Goal: Communication & Community: Answer question/provide support

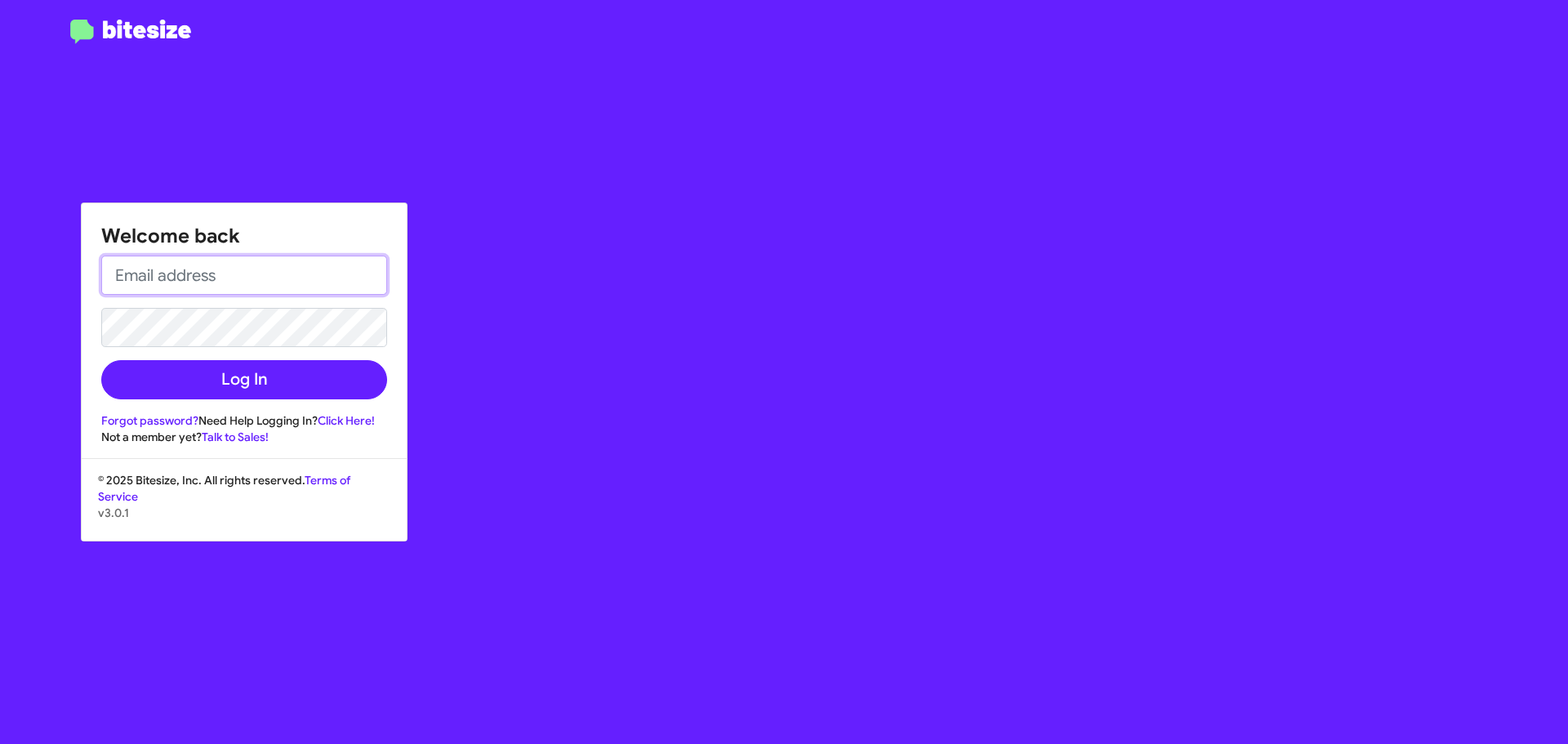
click at [204, 273] on input "email" at bounding box center [244, 276] width 286 height 40
type input "[EMAIL_ADDRESS][DOMAIN_NAME]"
click at [101, 360] on button "Log In" at bounding box center [244, 380] width 286 height 40
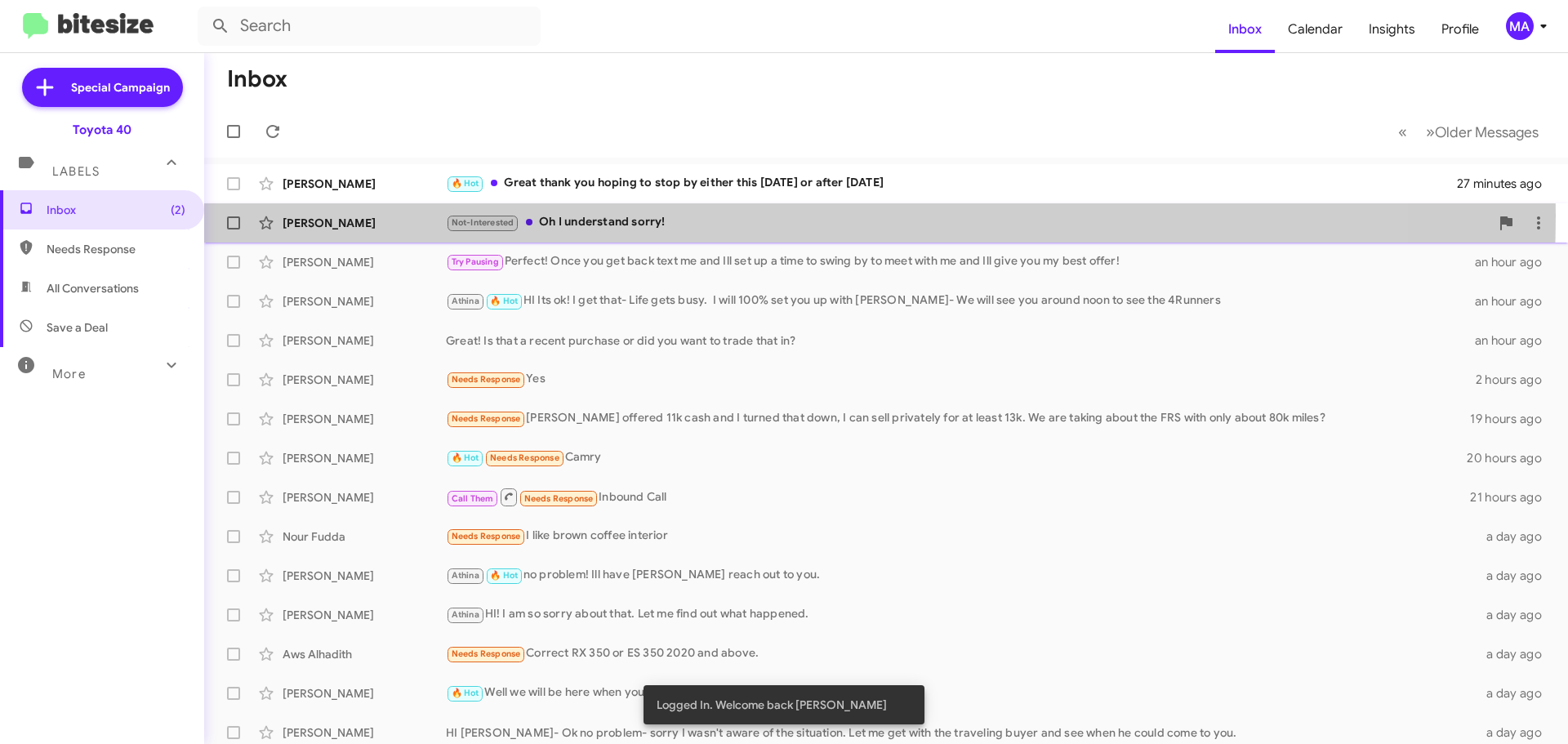
click at [652, 216] on div "Not-Interested Oh I understand sorry!" at bounding box center [968, 223] width 1044 height 19
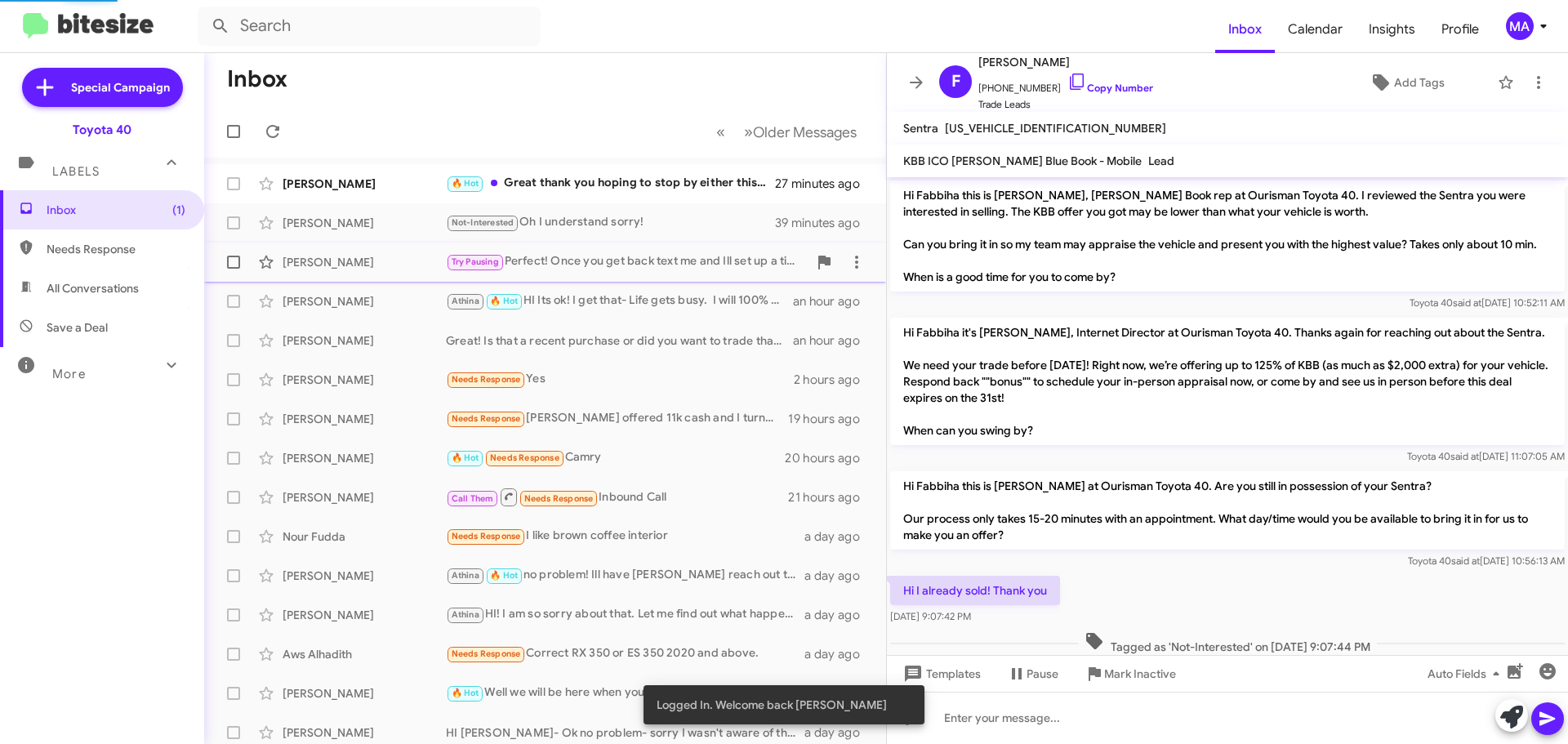
scroll to position [295, 0]
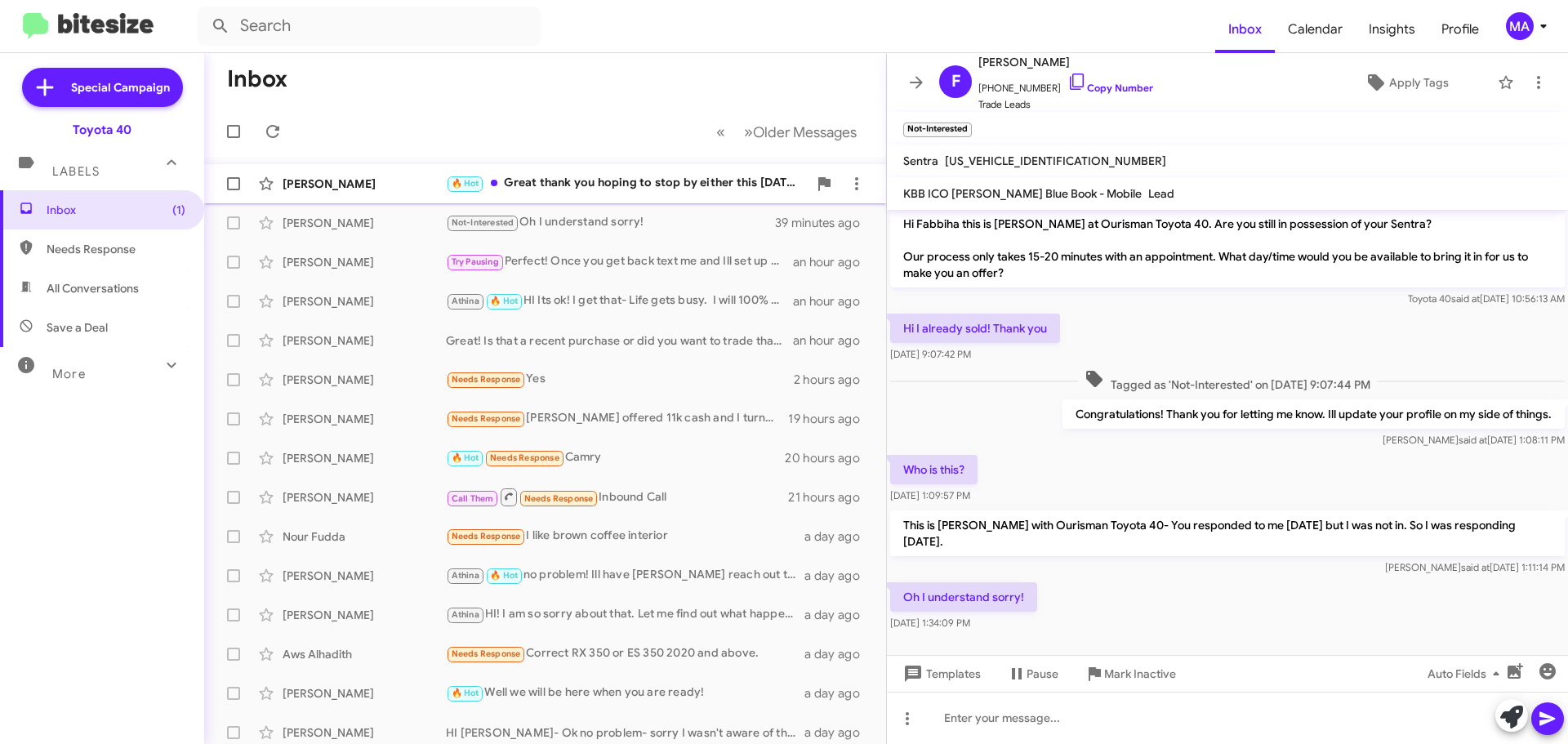
click at [630, 179] on div "🔥 Hot Great thank you hoping to stop by either this [DATE] or after [DATE]" at bounding box center [626, 184] width 362 height 19
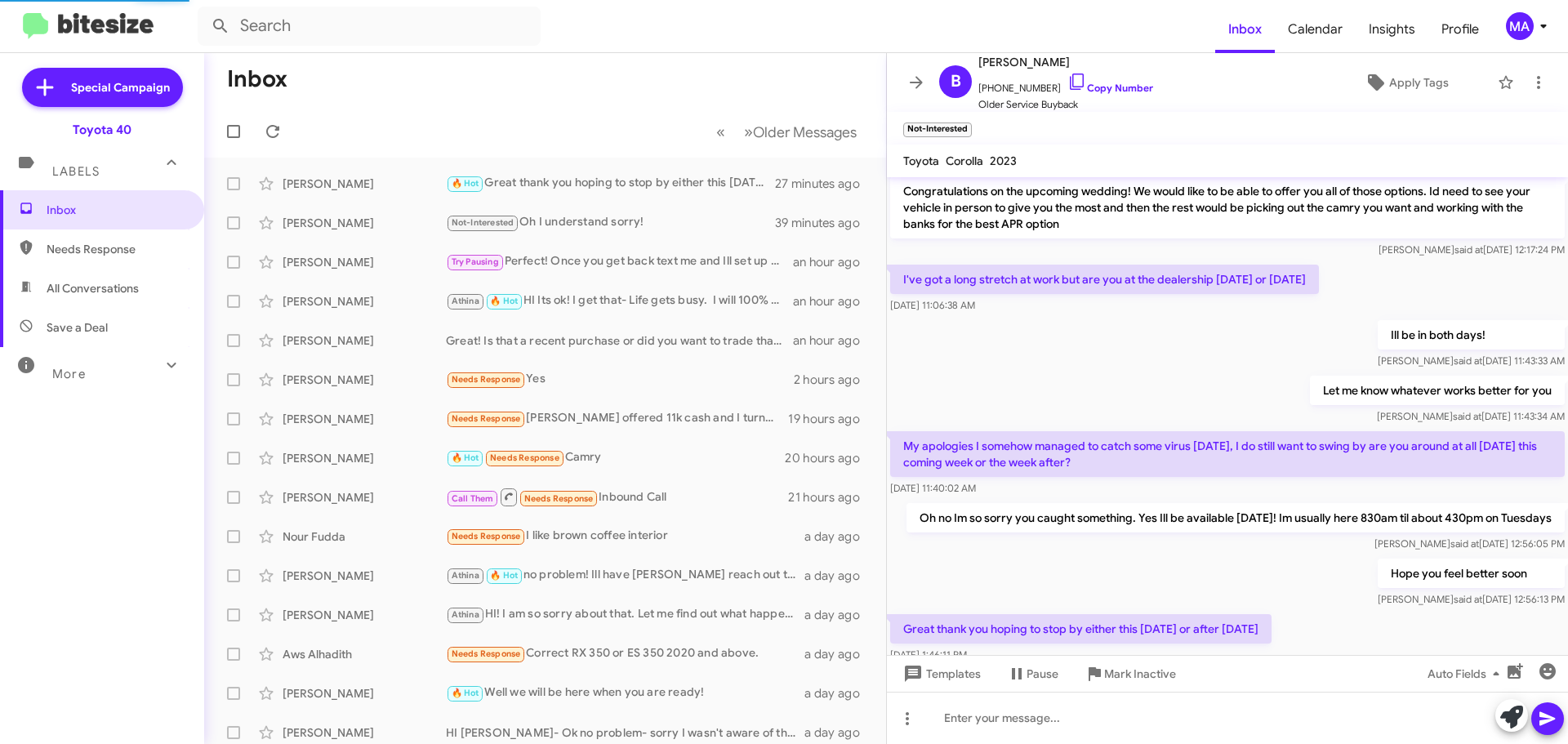
scroll to position [380, 0]
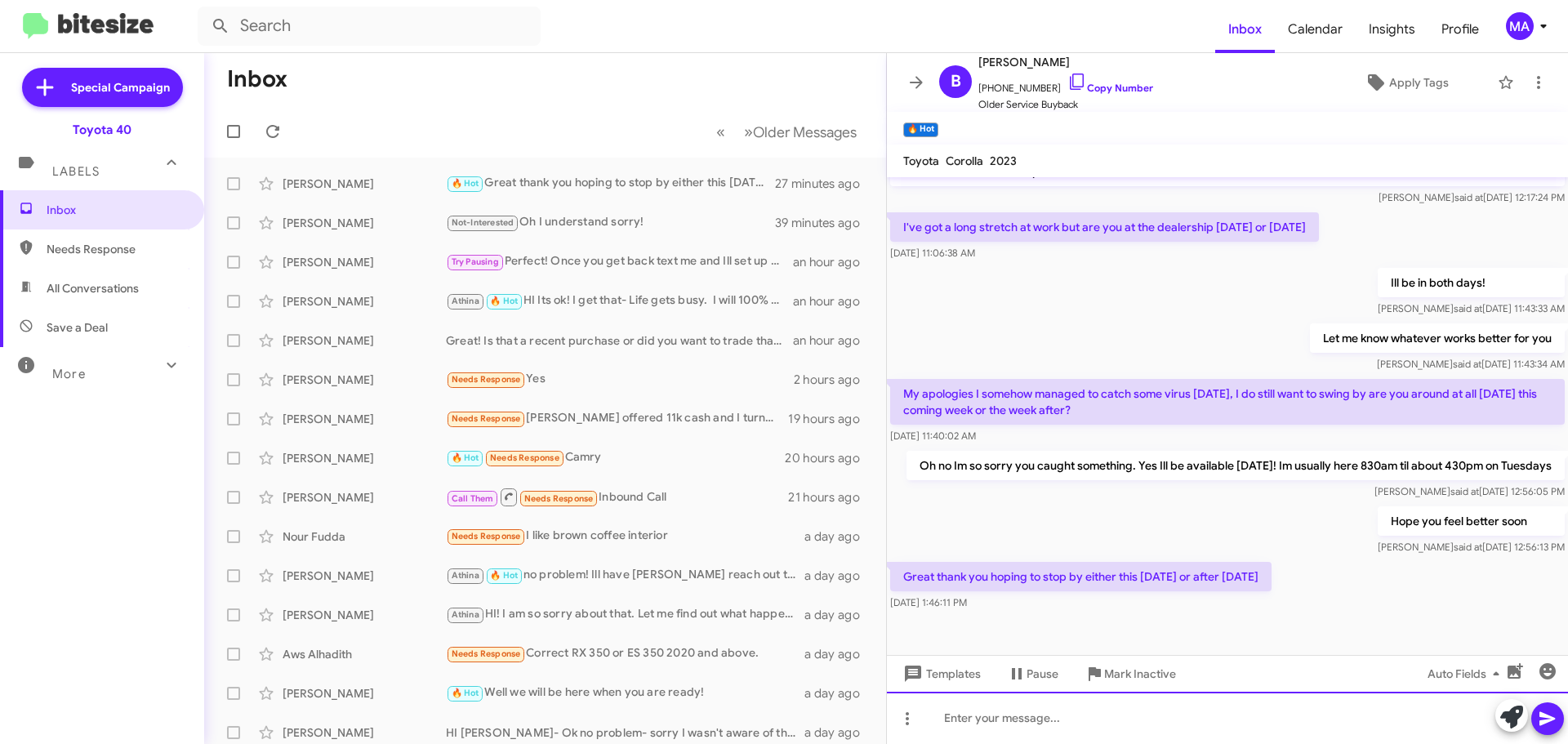
click at [1026, 721] on div at bounding box center [1227, 718] width 681 height 52
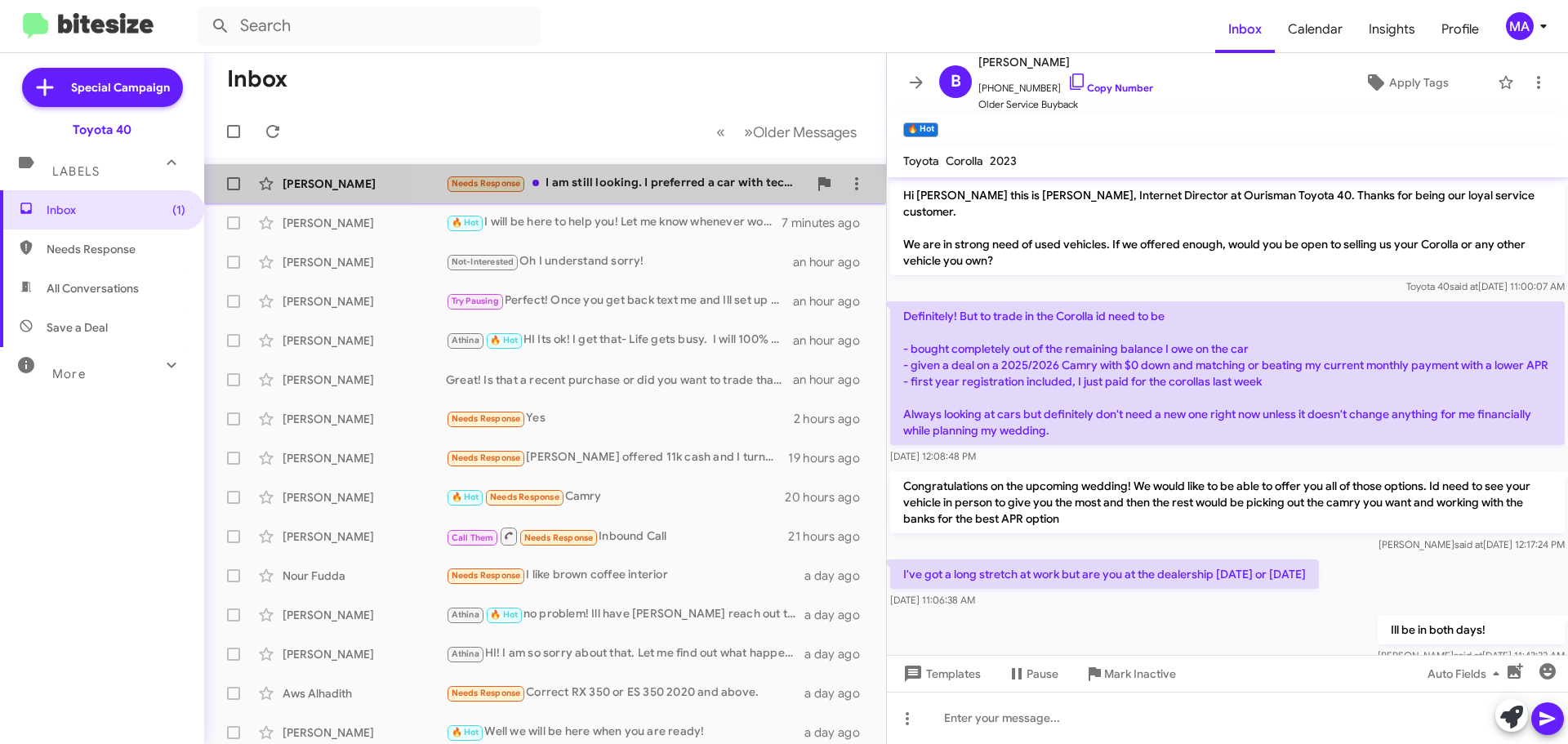
click at [668, 180] on div "Needs Response I am still looking. I preferred a car with tech package." at bounding box center [626, 184] width 362 height 19
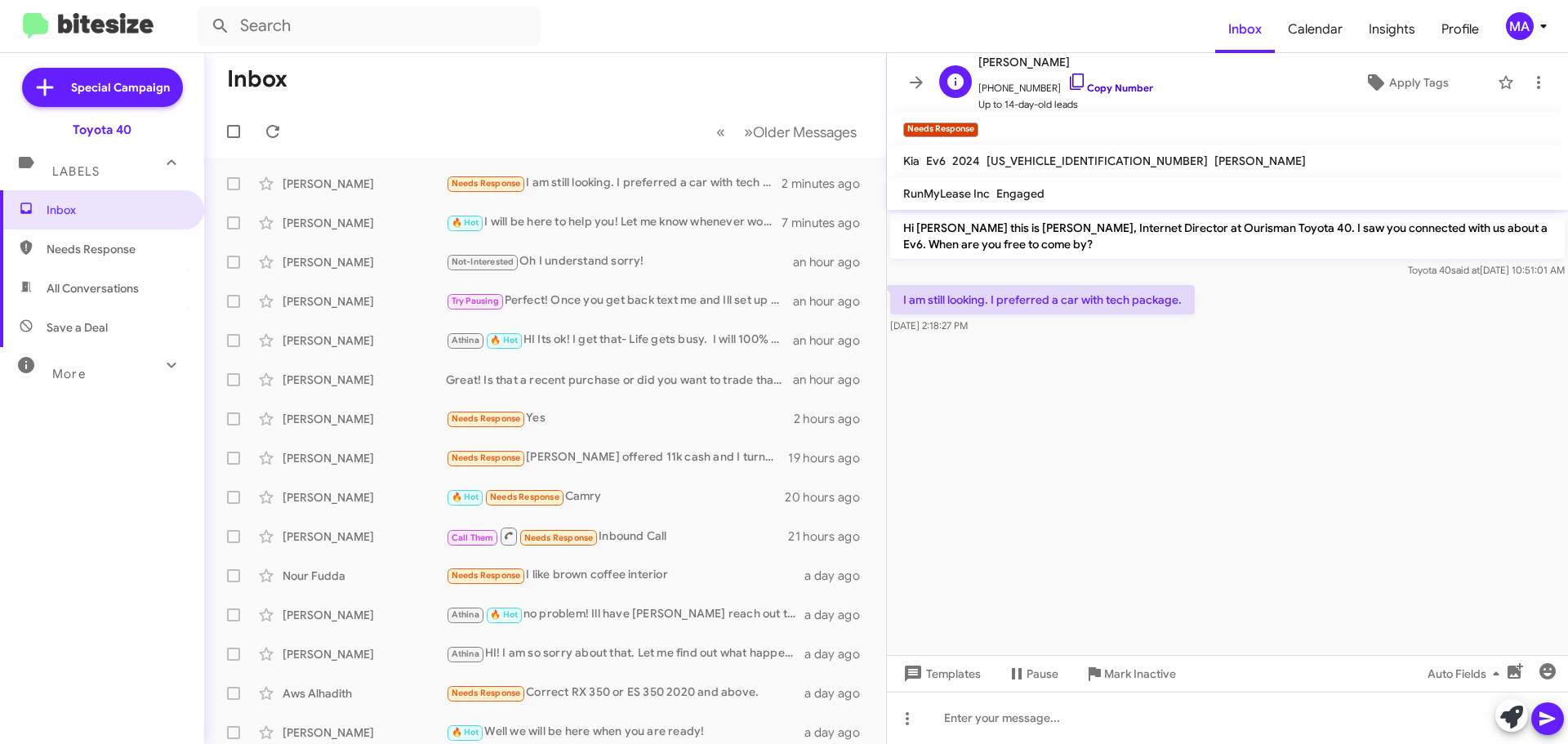
click at [1067, 76] on icon at bounding box center [1077, 82] width 20 height 20
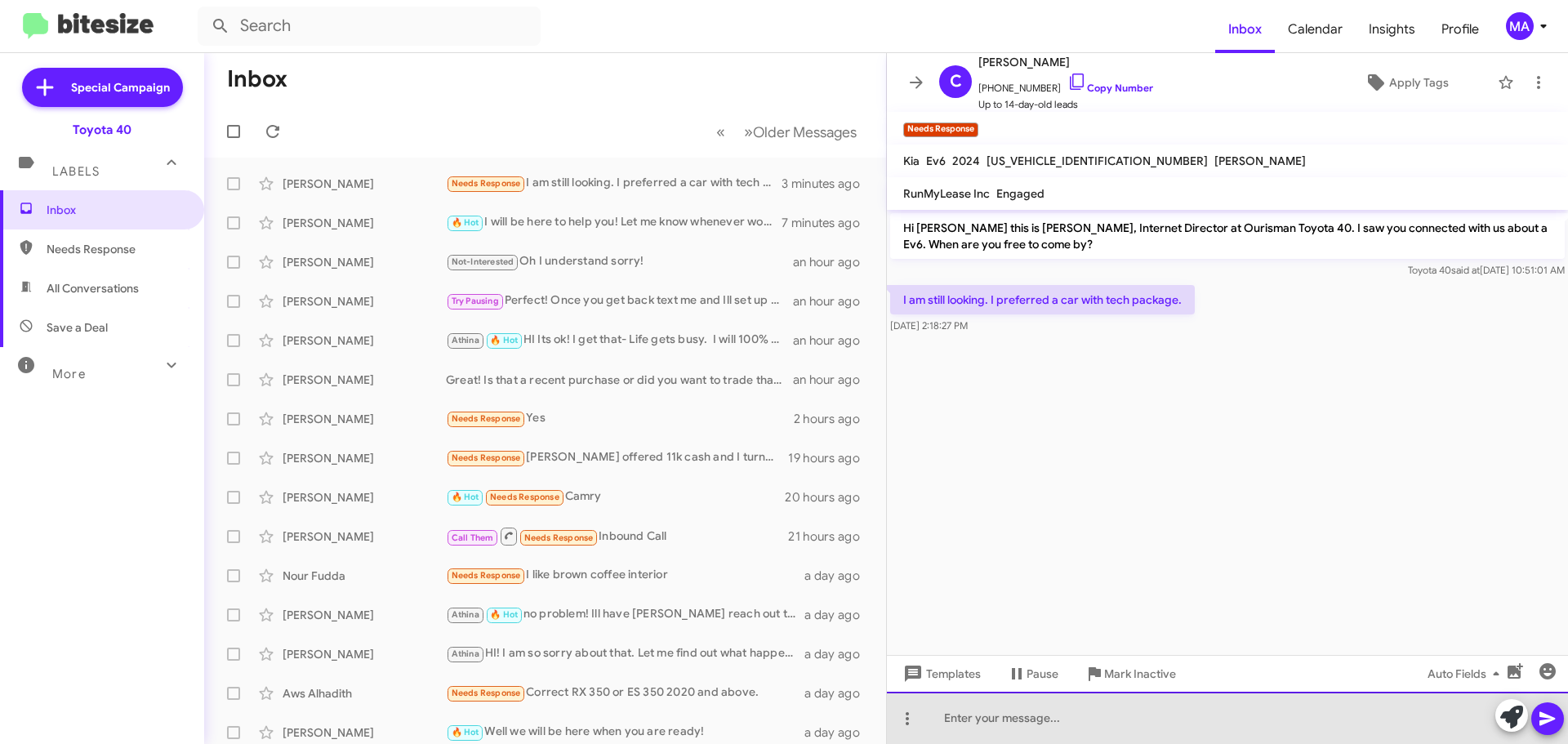
click at [982, 725] on div at bounding box center [1227, 718] width 681 height 52
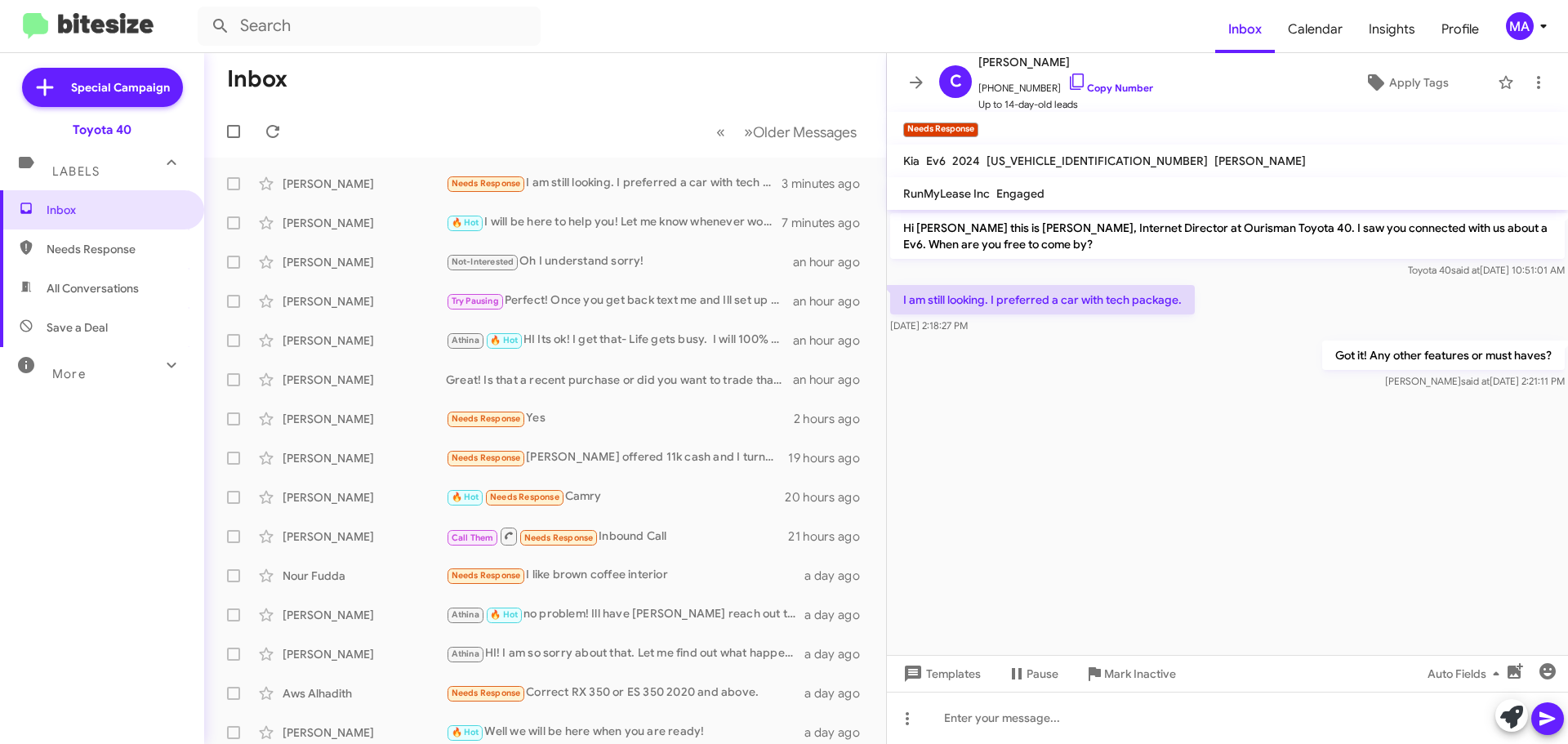
drag, startPoint x: 1008, startPoint y: 335, endPoint x: 901, endPoint y: 292, distance: 115.3
click at [901, 292] on div "I am still looking. I preferred a car with tech package. [DATE] 2:18:27 PM" at bounding box center [1227, 309] width 681 height 56
copy div "I am still looking. I preferred a car with tech package. [DATE] 2:18:27 PM"
click at [1077, 473] on cdk-virtual-scroll-viewport "Hi [PERSON_NAME] this is [PERSON_NAME], Internet Director at Ourisman Toyota 40…" at bounding box center [1227, 432] width 681 height 445
